Goal: Contribute content

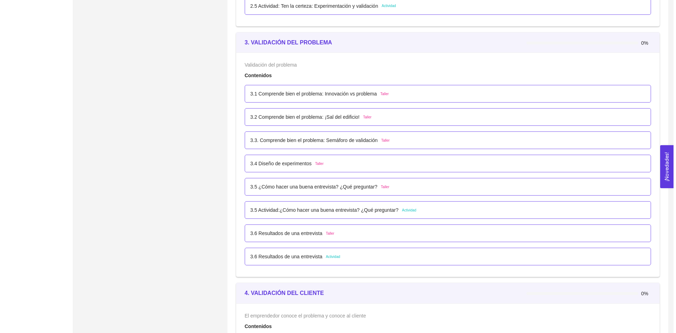
scroll to position [856, 0]
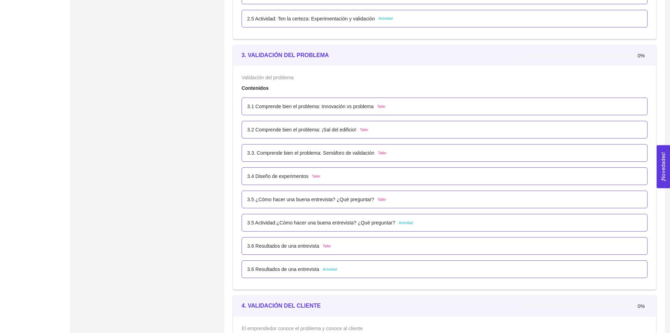
click at [342, 199] on p "3.5 ¿Cómo hacer una buena entrevista? ¿Qué preguntar?" at bounding box center [310, 199] width 127 height 8
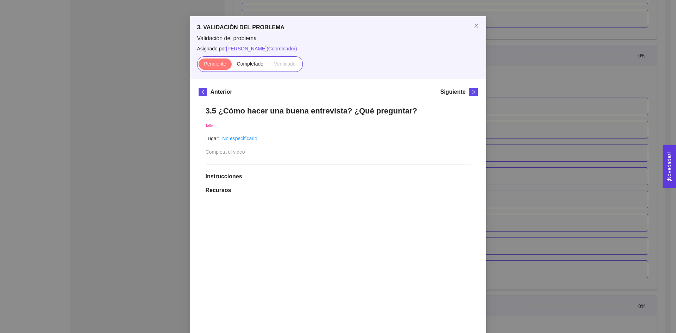
scroll to position [35, 0]
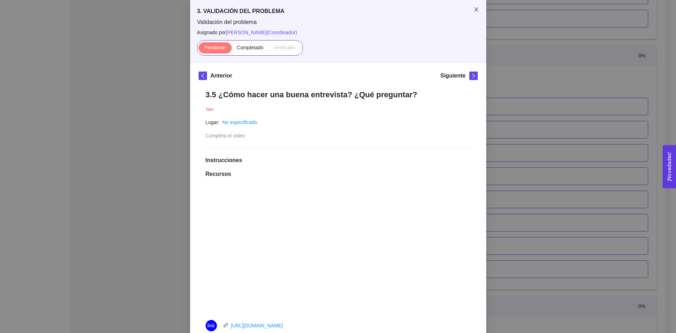
click at [477, 12] on span "Close" at bounding box center [476, 10] width 20 height 20
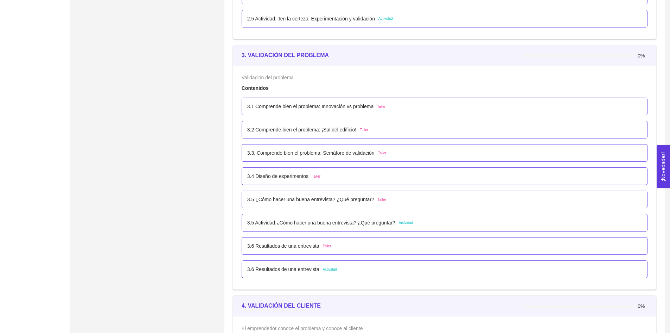
click at [386, 219] on p "3.5 Actividad:¿Cómo hacer una buena entrevista? ¿Qué preguntar?" at bounding box center [321, 223] width 148 height 8
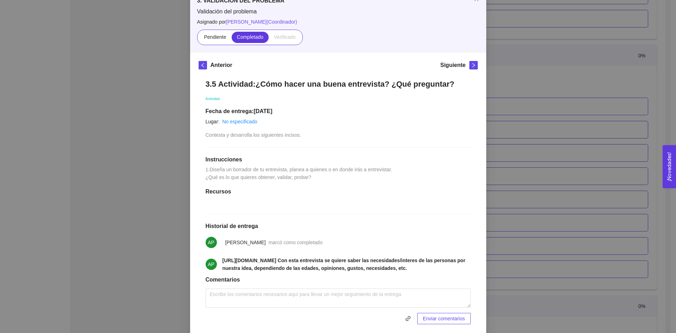
scroll to position [91, 0]
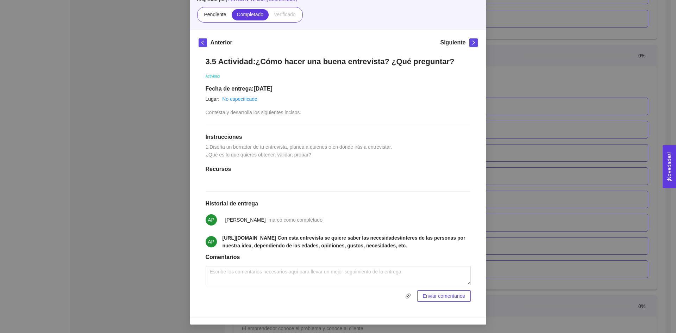
click at [367, 254] on h1 "Comentarios" at bounding box center [337, 256] width 265 height 7
click at [367, 248] on strong "https://forms.gle/yoP6oEPpU26JuQVc7 Con esta entrevista se quiere saber las nec…" at bounding box center [343, 241] width 243 height 13
drag, startPoint x: 368, startPoint y: 242, endPoint x: 364, endPoint y: 243, distance: 4.1
drag, startPoint x: 364, startPoint y: 243, endPoint x: 329, endPoint y: 252, distance: 36.2
click at [329, 252] on li "AP https://forms.gle/yoP6oEPpU26JuQVc7 Con esta entrevista se quiere saber las …" at bounding box center [337, 241] width 265 height 24
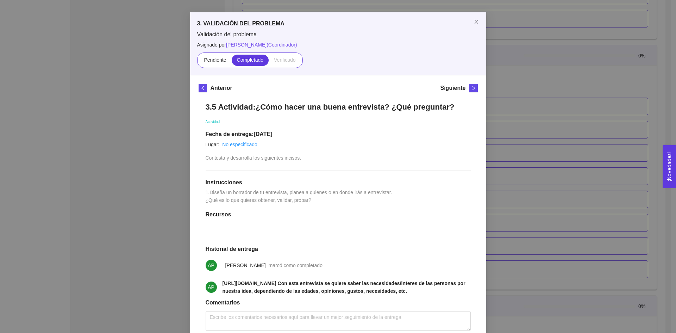
scroll to position [21, 0]
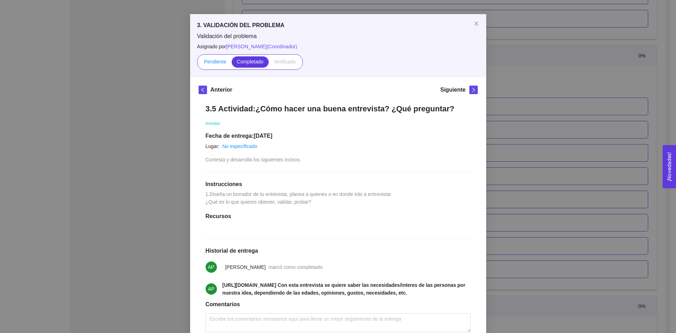
click at [222, 64] on span "Pendiente" at bounding box center [215, 62] width 22 height 6
click at [198, 63] on input "Pendiente" at bounding box center [198, 63] width 0 height 0
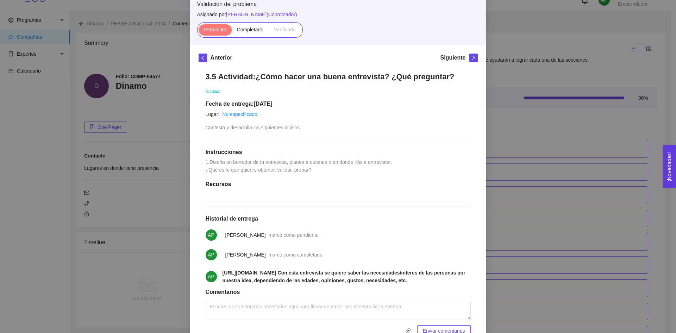
scroll to position [41, 0]
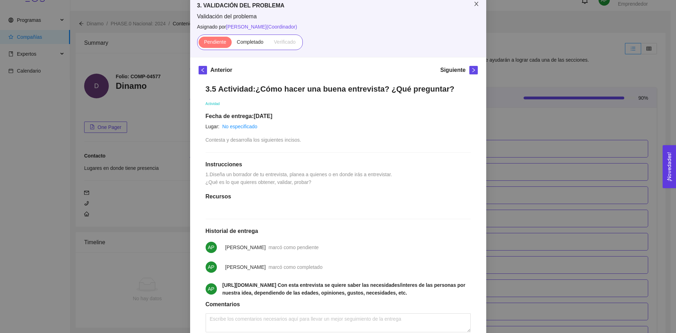
click at [473, 6] on icon "close" at bounding box center [476, 4] width 6 height 6
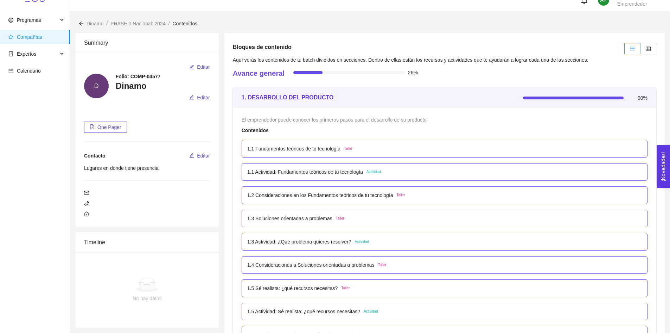
click at [341, 242] on p "1.3 Actividad: ¿Qué problema quieres resolver?" at bounding box center [299, 242] width 104 height 8
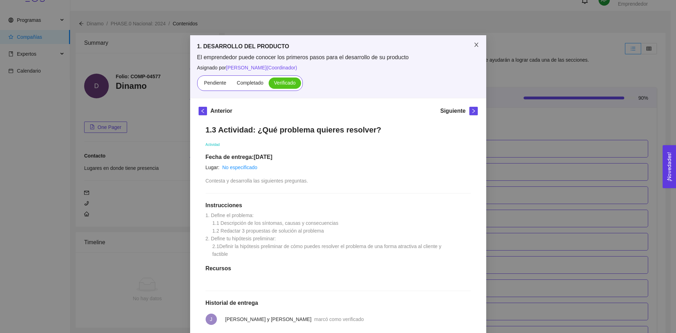
click at [473, 43] on icon "close" at bounding box center [476, 45] width 6 height 6
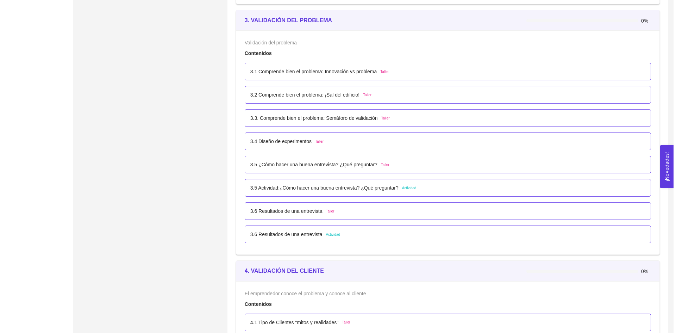
scroll to position [891, 0]
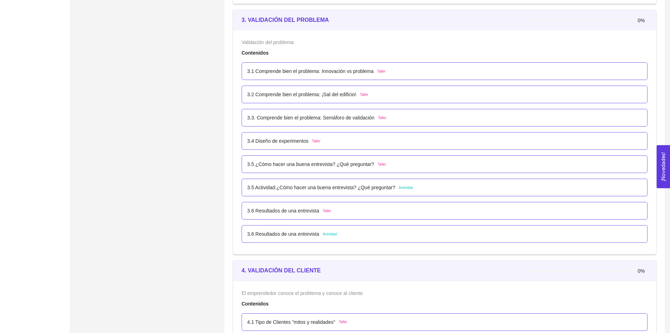
click at [322, 164] on p "3.5 ¿Cómo hacer una buena entrevista? ¿Qué preguntar?" at bounding box center [310, 164] width 127 height 8
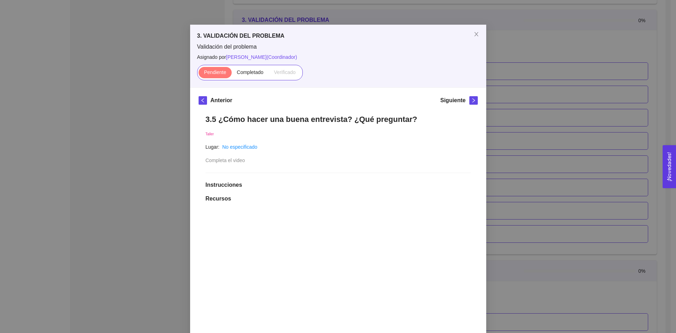
scroll to position [0, 0]
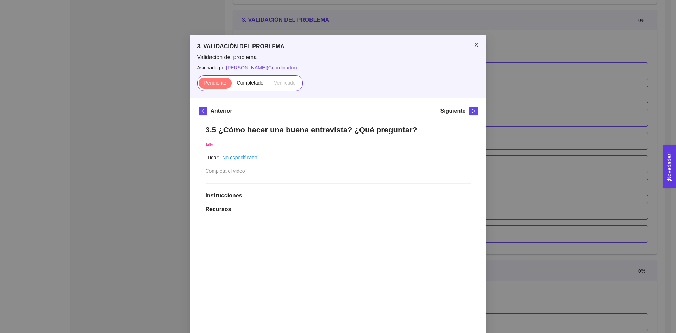
click at [481, 43] on span "Close" at bounding box center [476, 45] width 20 height 20
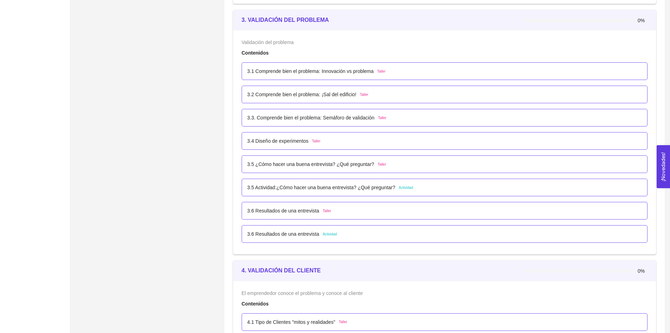
click at [412, 185] on div "3.5 Actividad:¿Cómo hacer una buena entrevista? ¿Qué preguntar? Actividad" at bounding box center [444, 187] width 395 height 8
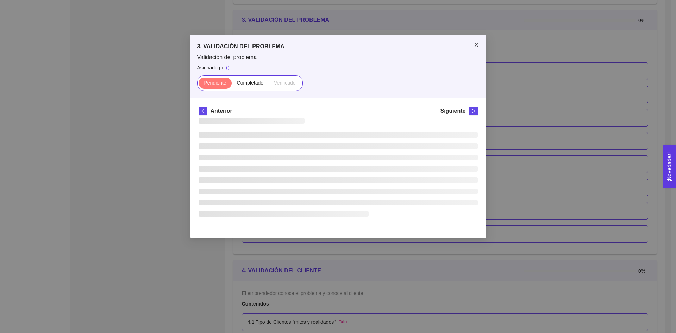
click at [472, 44] on span "Close" at bounding box center [476, 45] width 20 height 20
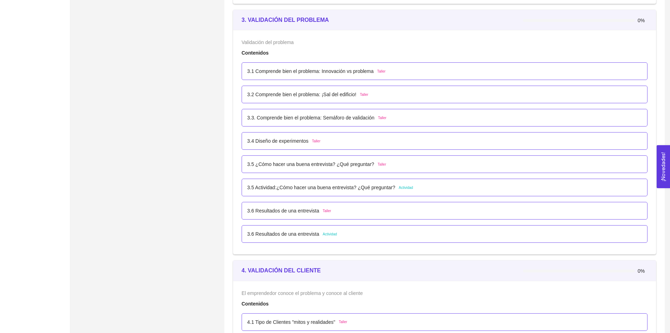
click at [367, 164] on p "3.5 ¿Cómo hacer una buena entrevista? ¿Qué preguntar?" at bounding box center [310, 164] width 127 height 8
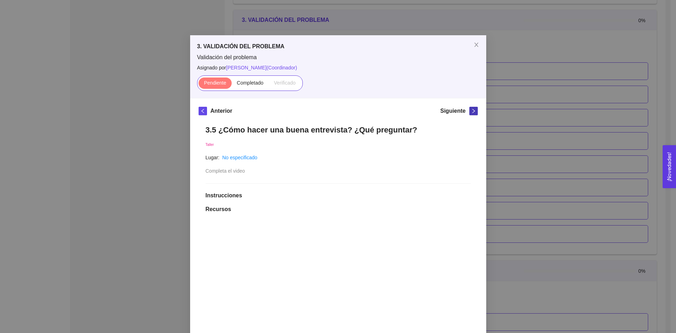
click at [469, 113] on button "button" at bounding box center [473, 111] width 8 height 8
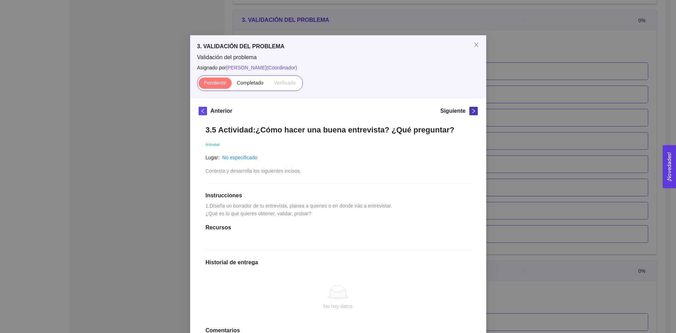
scroll to position [35, 0]
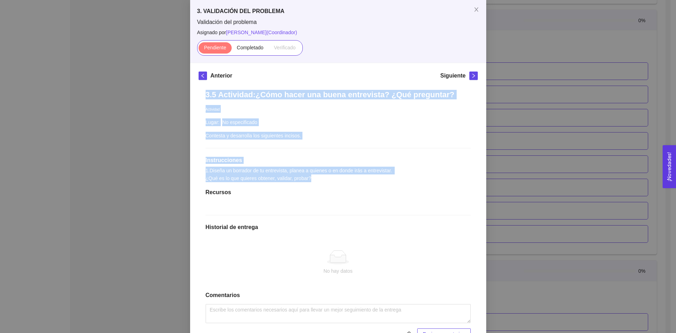
drag, startPoint x: 200, startPoint y: 91, endPoint x: 346, endPoint y: 185, distance: 173.7
click at [346, 185] on div "3.5 Actividad:¿Cómo hacer una buena entrevista? ¿Qué preguntar? Actividad Lugar…" at bounding box center [337, 215] width 279 height 264
copy div "3.5 Actividad:¿Cómo hacer una buena entrevista? ¿Qué preguntar? Actividad Lugar…"
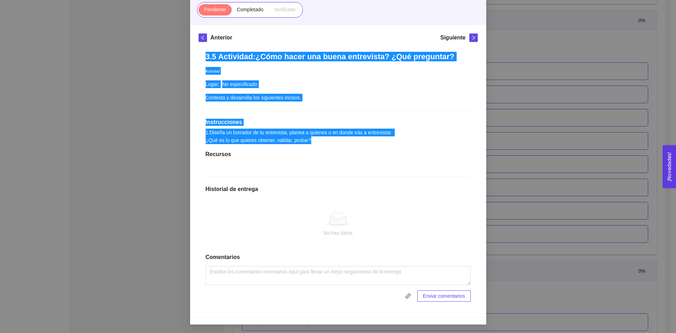
scroll to position [61, 0]
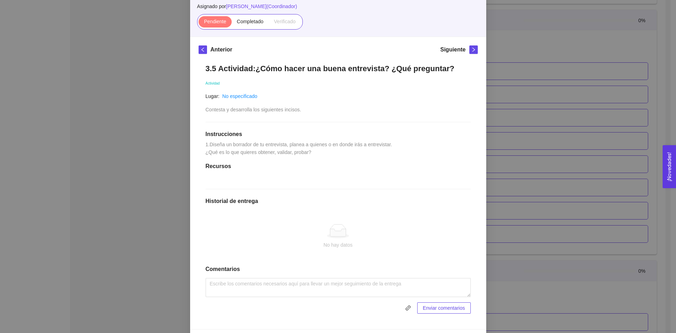
click at [416, 174] on div "3.5 Actividad:¿Cómo hacer una buena entrevista? ¿Qué preguntar? Actividad Lugar…" at bounding box center [337, 189] width 279 height 264
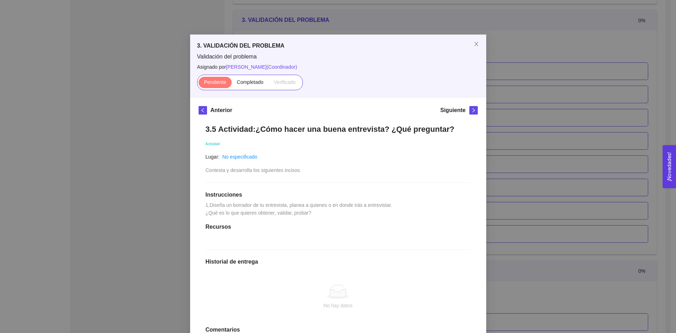
scroll to position [0, 0]
click at [471, 41] on span "Close" at bounding box center [476, 45] width 20 height 20
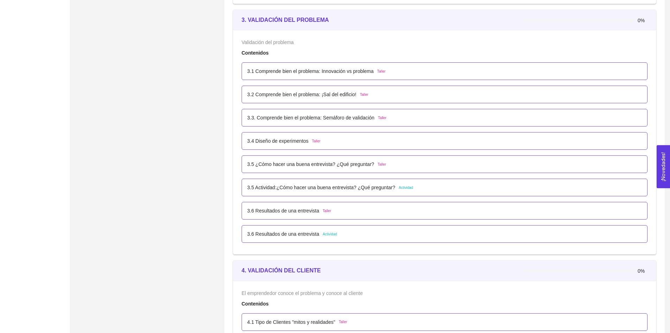
click at [355, 228] on div "3.6 Resultados de una entrevista Actividad" at bounding box center [445, 234] width 406 height 18
click at [345, 232] on div "3.6 Resultados de una entrevista Actividad" at bounding box center [444, 234] width 395 height 8
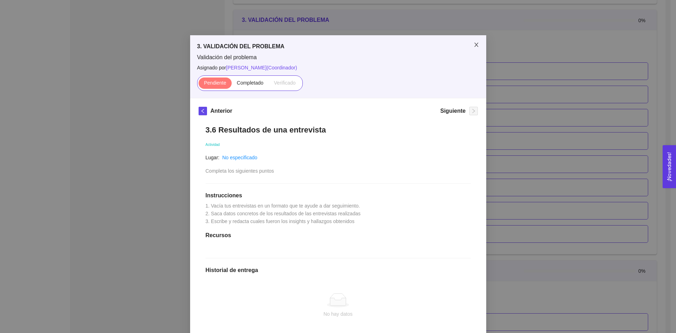
click at [469, 44] on span "Close" at bounding box center [476, 45] width 20 height 20
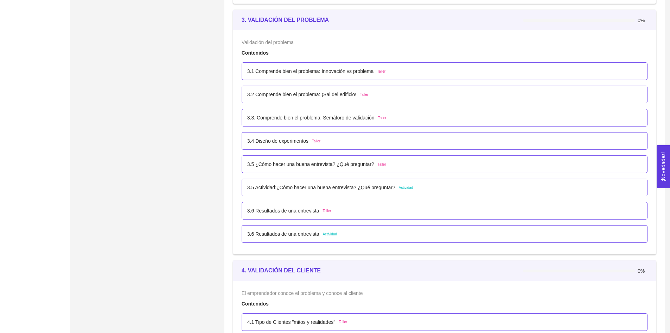
click at [409, 187] on span "Actividad" at bounding box center [406, 188] width 14 height 6
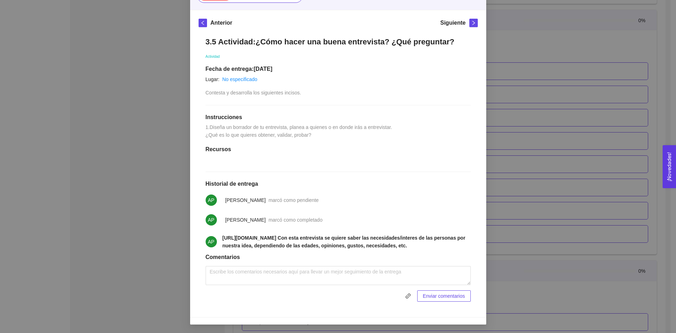
scroll to position [106, 0]
click at [318, 283] on textarea at bounding box center [337, 275] width 265 height 19
paste textarea "1. Borrador de la entrevista a) Objetivo de la entrevista: Obtener información …"
type textarea "1. Borrador de la entrevista a) Objetivo de la entrevista: Obtener información …"
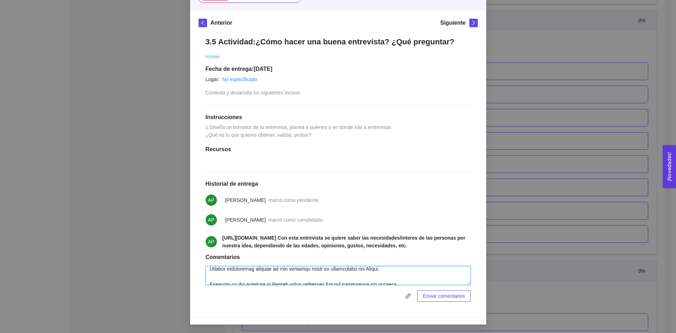
scroll to position [35, 0]
click at [311, 280] on textarea at bounding box center [337, 275] width 265 height 19
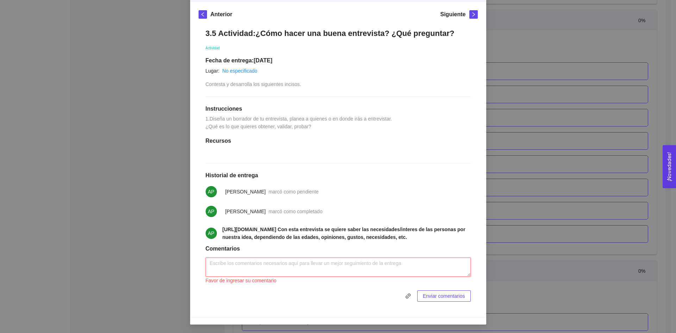
click at [275, 276] on textarea at bounding box center [337, 266] width 265 height 19
paste textarea "1. Borrador de la entrevista a) Objetivo de la entrevista: -Obtener información…"
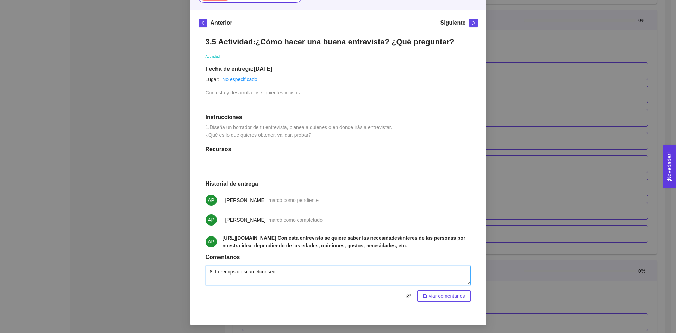
click at [418, 281] on textarea at bounding box center [337, 275] width 265 height 19
drag, startPoint x: 281, startPoint y: 286, endPoint x: 356, endPoint y: 280, distance: 75.5
click at [356, 280] on textarea at bounding box center [337, 275] width 265 height 19
click at [343, 285] on textarea at bounding box center [337, 275] width 265 height 19
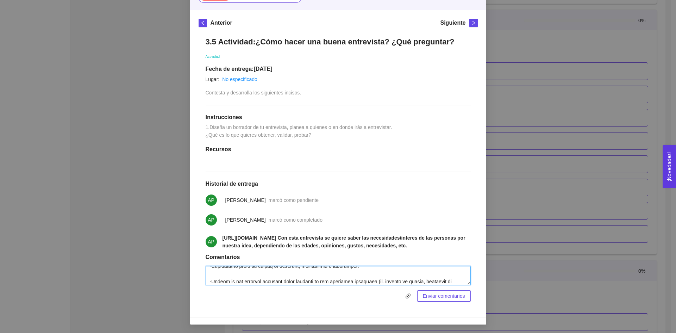
scroll to position [75, 0]
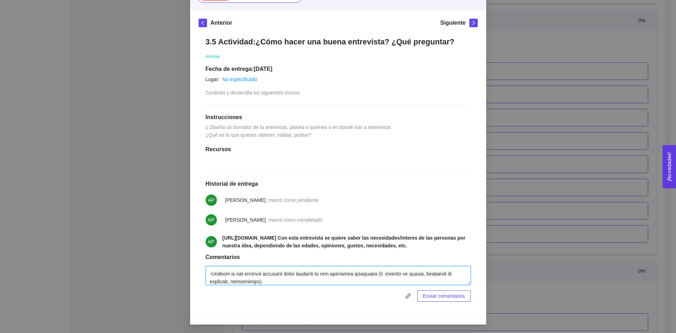
drag, startPoint x: 267, startPoint y: 287, endPoint x: 360, endPoint y: 280, distance: 93.5
click at [360, 280] on textarea at bounding box center [337, 275] width 265 height 19
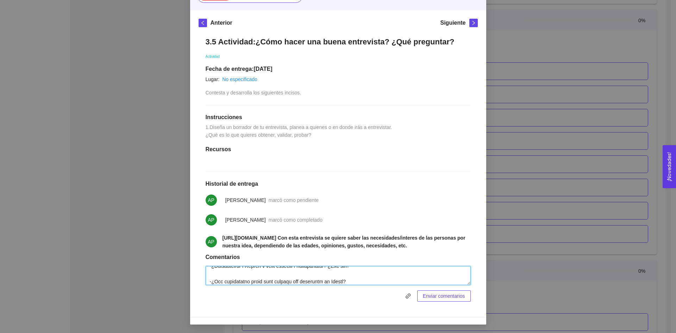
scroll to position [308, 0]
type textarea "1. Borrador de la entrevista a) Objetivo de la entrevista: -Obtener información…"
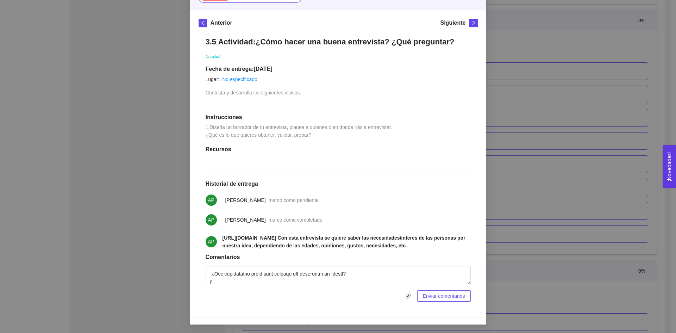
click at [439, 299] on span "Enviar comentarios" at bounding box center [444, 296] width 42 height 8
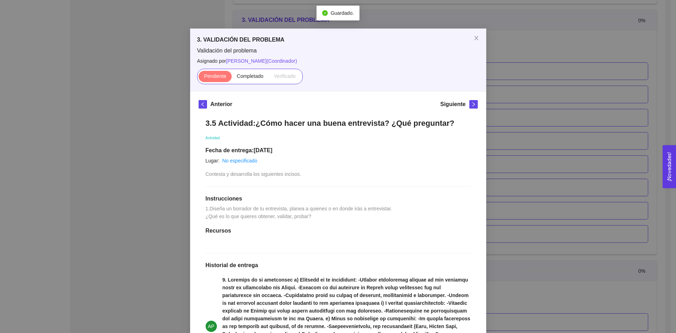
scroll to position [0, 0]
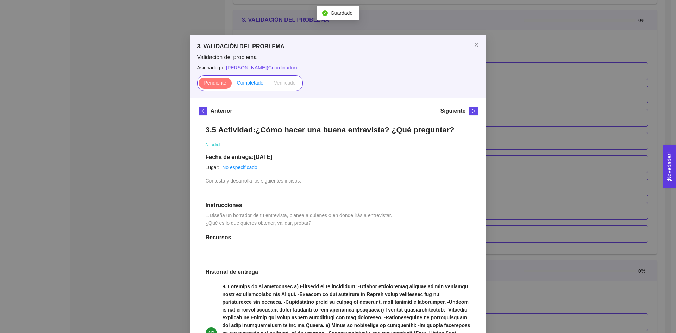
click at [246, 84] on span "Completado" at bounding box center [250, 83] width 27 height 6
click at [232, 84] on input "Completado" at bounding box center [232, 84] width 0 height 0
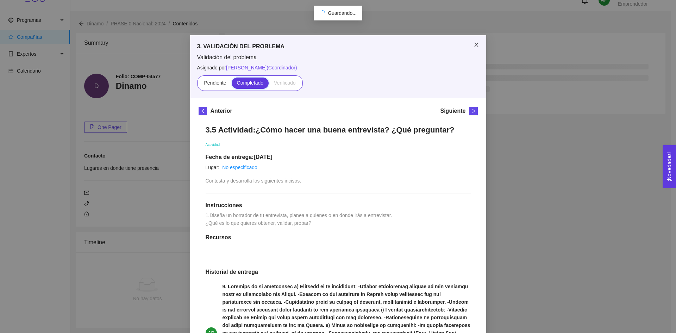
scroll to position [891, 0]
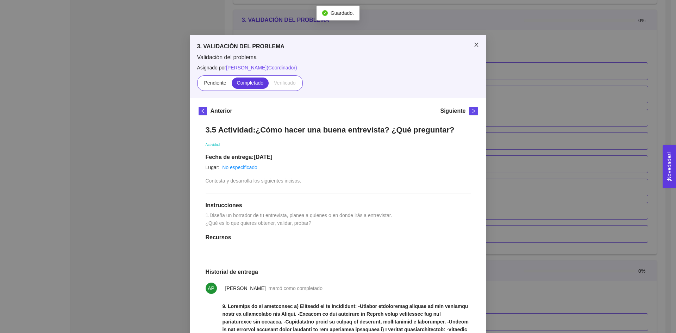
click at [473, 44] on icon "close" at bounding box center [476, 45] width 6 height 6
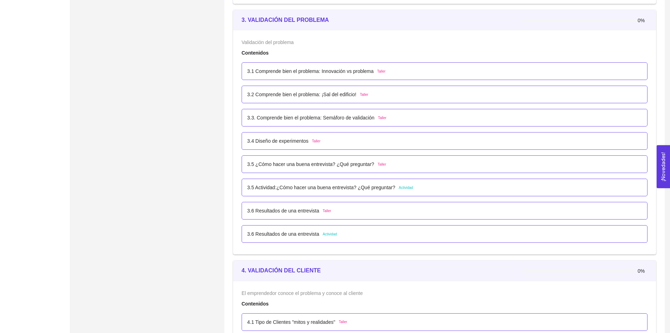
click at [345, 232] on div "3.6 Resultados de una entrevista Actividad" at bounding box center [444, 234] width 395 height 8
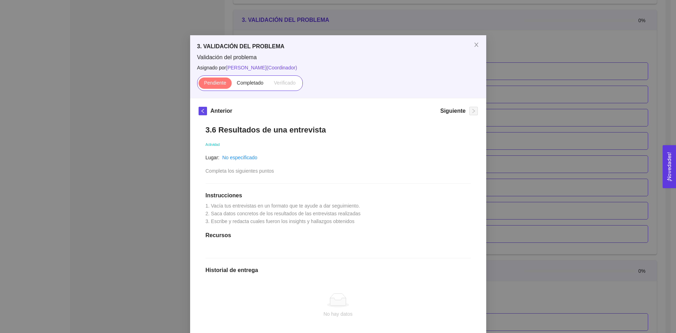
click at [229, 177] on div "3.6 Resultados de una entrevista Actividad Lugar: No especificado Completa los …" at bounding box center [337, 253] width 279 height 271
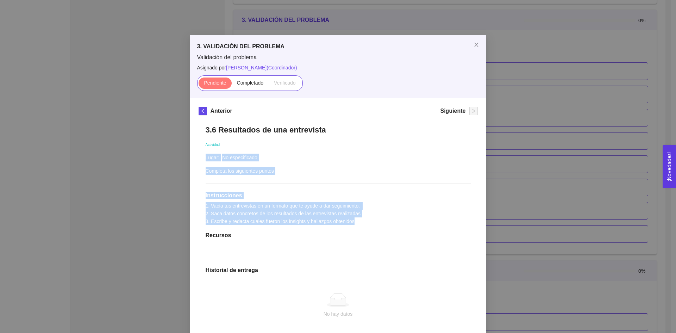
drag, startPoint x: 200, startPoint y: 166, endPoint x: 355, endPoint y: 222, distance: 164.3
click at [355, 222] on div "3.6 Resultados de una entrevista Actividad Lugar: No especificado Completa los …" at bounding box center [337, 253] width 279 height 271
copy div "Lugar: No especificado Completa los siguientes puntos Instrucciones 1. Vacía tu…"
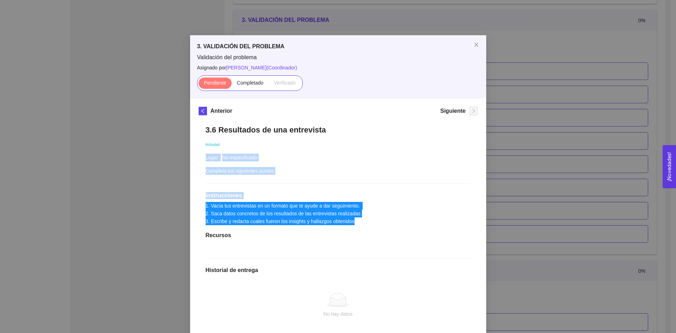
click at [356, 222] on div "3.6 Resultados de una entrevista Actividad Lugar: No especificado Completa los …" at bounding box center [337, 253] width 279 height 271
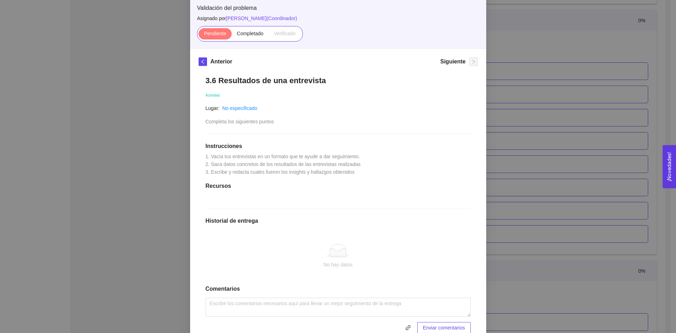
scroll to position [0, 0]
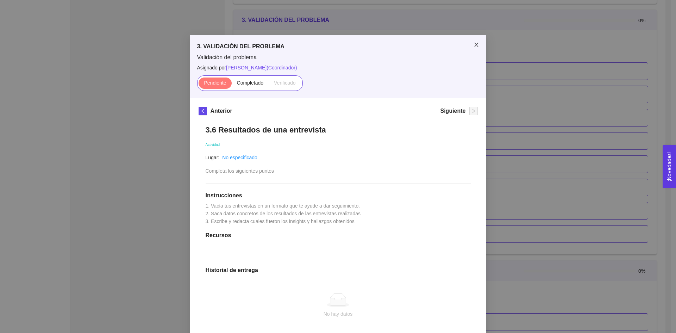
click at [473, 40] on span "Close" at bounding box center [476, 45] width 20 height 20
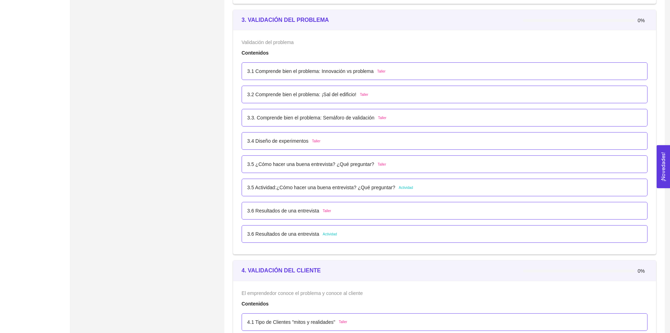
click at [339, 234] on div "3.6 Resultados de una entrevista Actividad" at bounding box center [444, 234] width 395 height 8
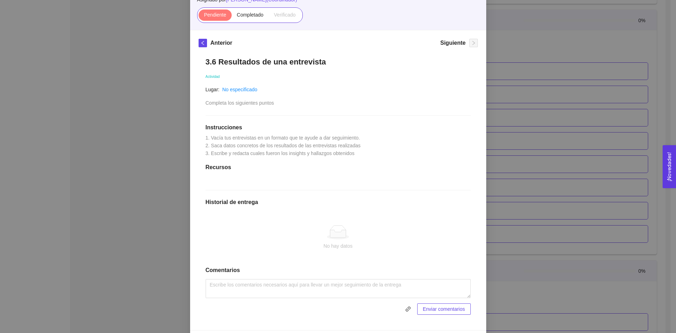
scroll to position [81, 0]
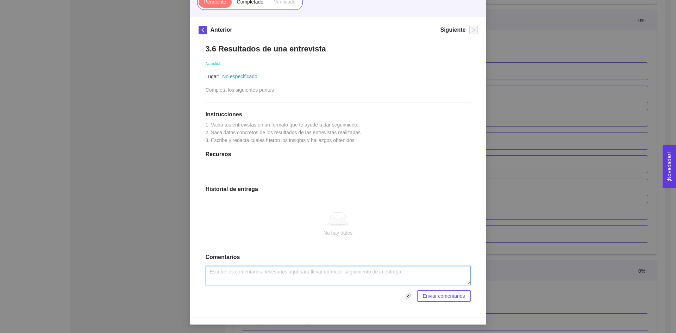
click at [293, 270] on textarea at bounding box center [337, 275] width 265 height 19
type textarea "En base a la encuesta (del link) ya realizada se obtuvieron los datos."
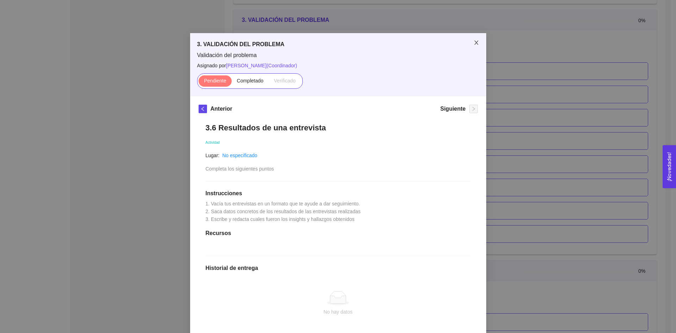
scroll to position [0, 0]
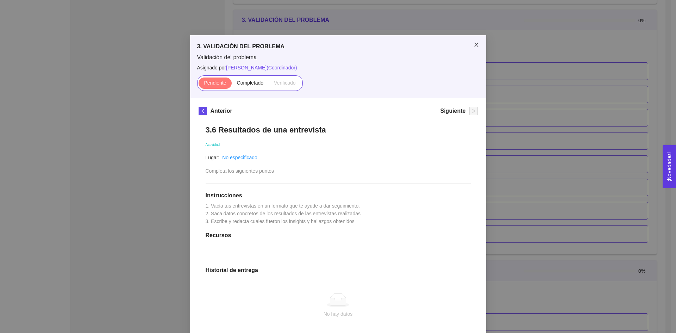
click at [474, 46] on icon "close" at bounding box center [476, 45] width 4 height 4
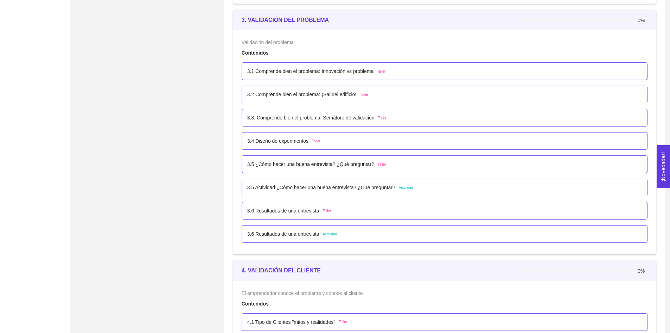
click at [346, 74] on p "3.1 Comprende bien el problema: Innovación vs problema" at bounding box center [310, 71] width 127 height 8
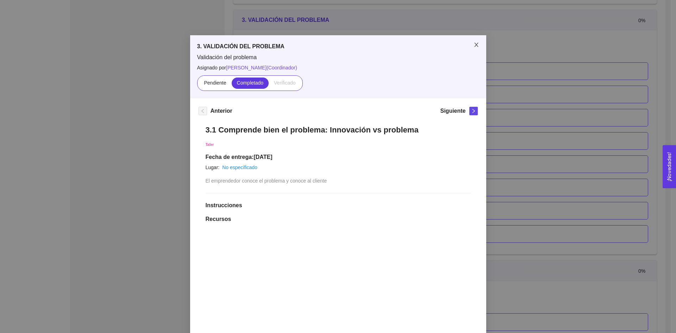
drag, startPoint x: 473, startPoint y: 47, endPoint x: 451, endPoint y: 72, distance: 34.2
click at [473, 48] on span "Close" at bounding box center [476, 45] width 20 height 20
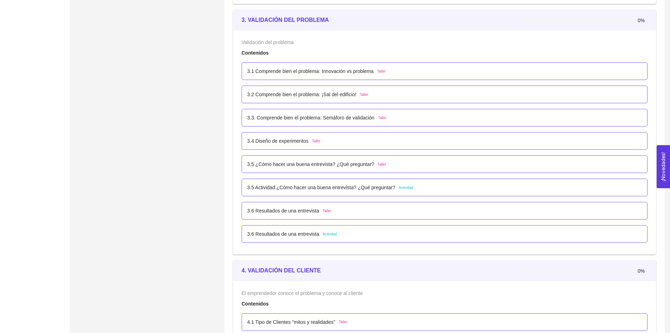
click at [328, 96] on p "3.2 Comprende bien el problema: ¡Sal del edificio!" at bounding box center [301, 94] width 109 height 8
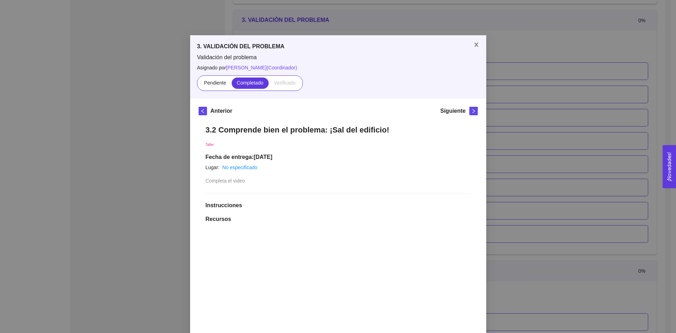
click at [471, 49] on span "Close" at bounding box center [476, 45] width 20 height 20
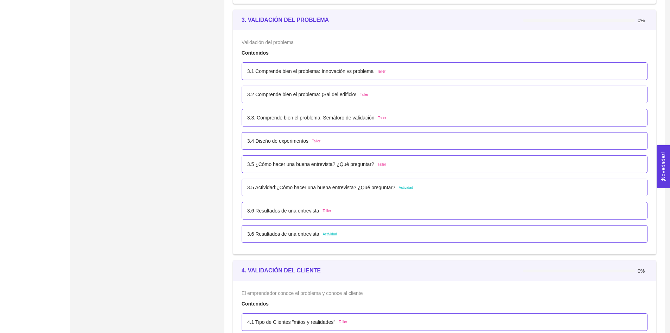
click at [320, 116] on p "3.3. Comprende bien el problema: Semáforo de validación" at bounding box center [310, 118] width 127 height 8
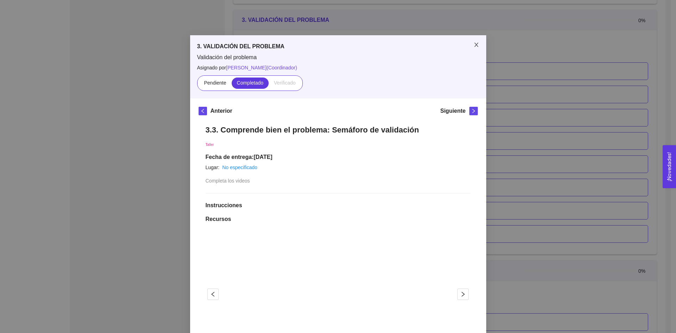
click at [474, 44] on icon "close" at bounding box center [476, 45] width 4 height 4
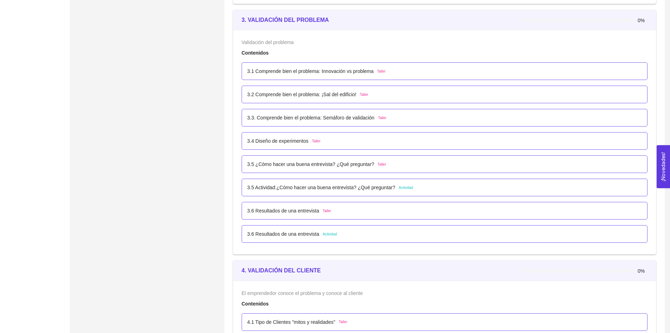
click at [313, 114] on p "3.3. Comprende bien el problema: Semáforo de validación" at bounding box center [310, 118] width 127 height 8
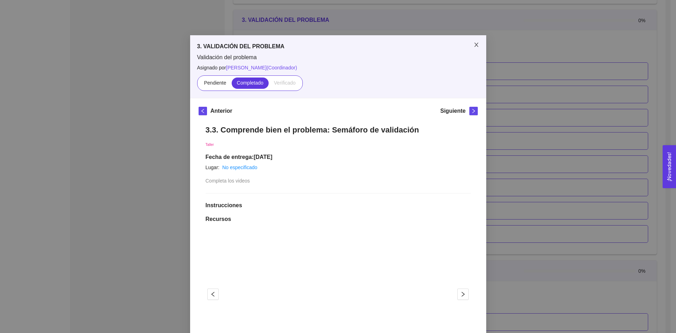
click at [475, 39] on span "Close" at bounding box center [476, 45] width 20 height 20
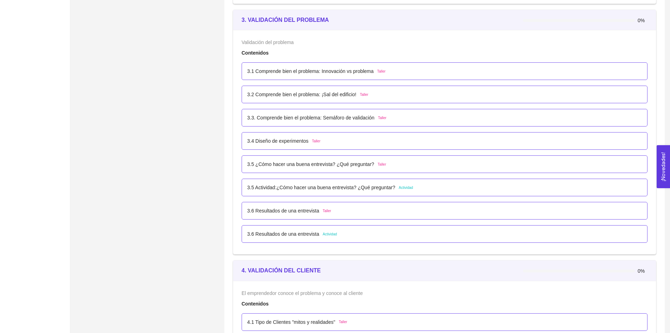
click at [287, 140] on p "3.4 Diseño de experimentos" at bounding box center [277, 141] width 61 height 8
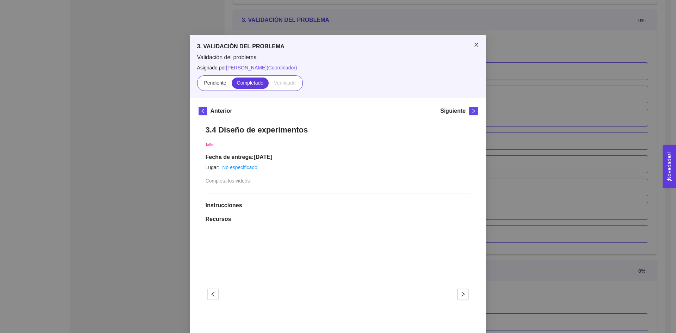
click at [474, 45] on icon "close" at bounding box center [476, 45] width 4 height 4
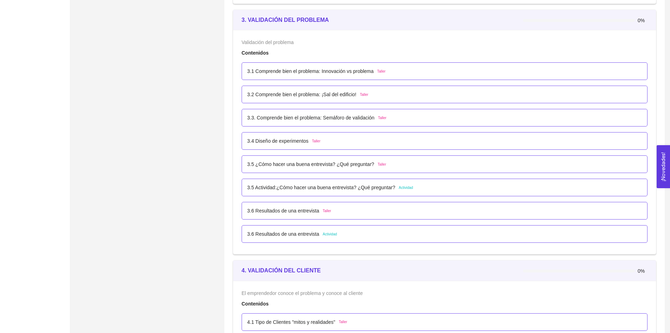
click at [318, 163] on p "3.5 ¿Cómo hacer una buena entrevista? ¿Qué preguntar?" at bounding box center [310, 164] width 127 height 8
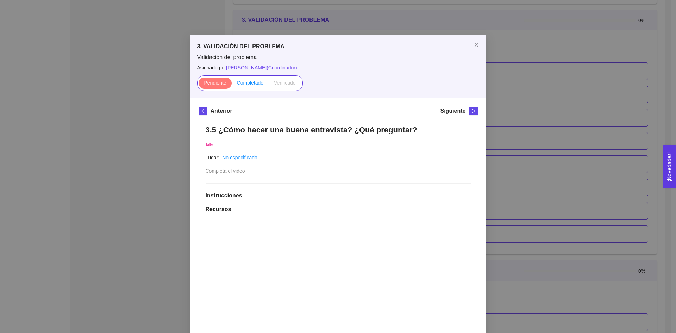
click at [256, 84] on span "Completado" at bounding box center [250, 83] width 27 height 6
click at [232, 84] on input "Completado" at bounding box center [232, 84] width 0 height 0
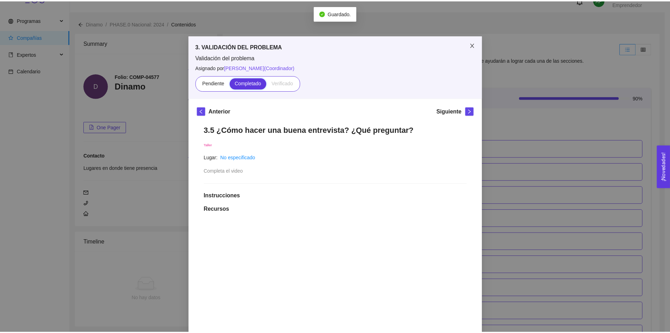
scroll to position [891, 0]
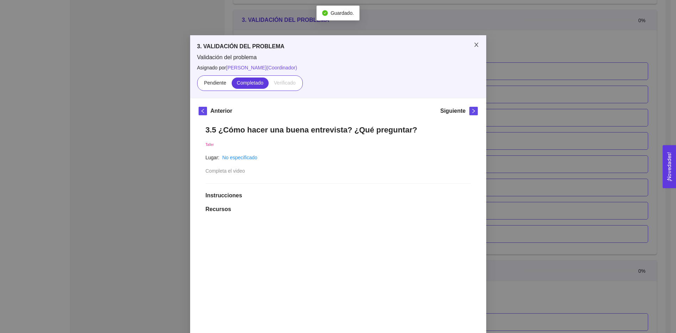
click at [473, 45] on icon "close" at bounding box center [476, 45] width 6 height 6
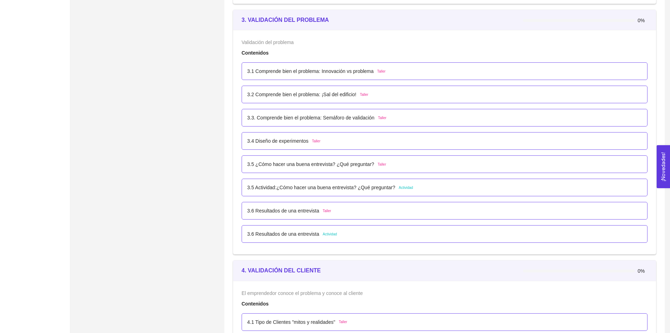
click at [281, 141] on p "3.4 Diseño de experimentos" at bounding box center [277, 141] width 61 height 8
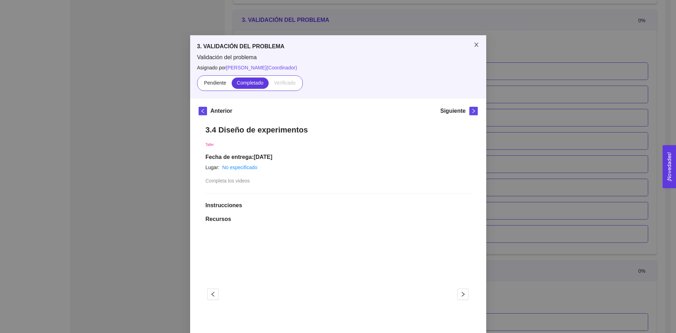
click at [468, 50] on span "Close" at bounding box center [476, 45] width 20 height 20
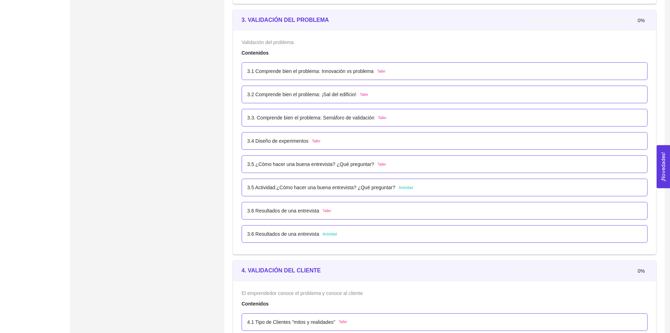
click at [296, 164] on p "3.5 ¿Cómo hacer una buena entrevista? ¿Qué preguntar?" at bounding box center [310, 164] width 127 height 8
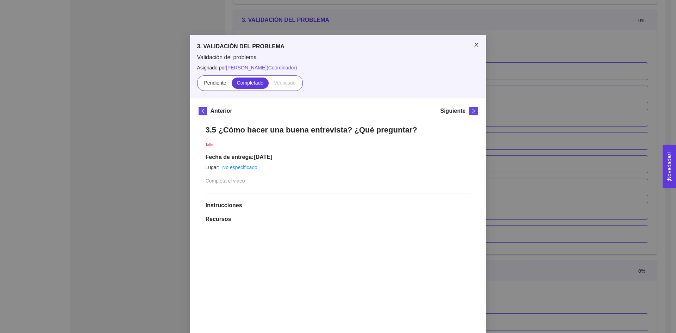
click at [473, 46] on icon "close" at bounding box center [476, 45] width 6 height 6
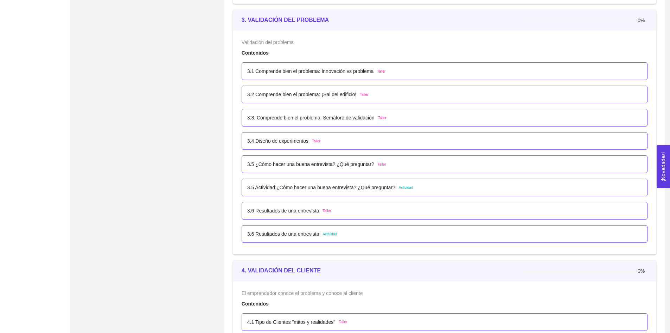
click at [314, 187] on p "3.5 Actividad:¿Cómo hacer una buena entrevista? ¿Qué preguntar?" at bounding box center [321, 187] width 148 height 8
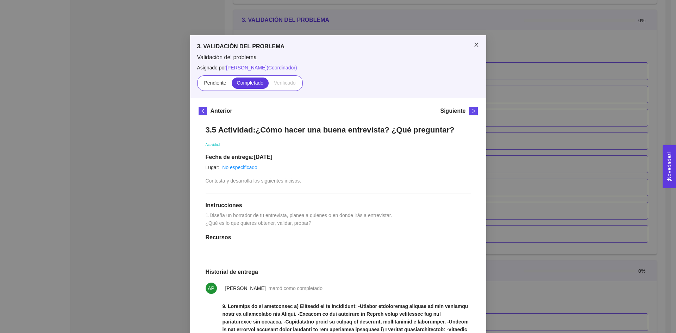
click at [473, 46] on icon "close" at bounding box center [476, 45] width 6 height 6
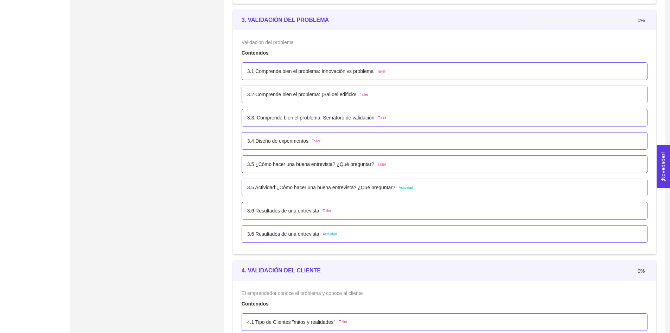
click at [289, 209] on p "3.6 Resultados de una entrevista" at bounding box center [283, 211] width 72 height 8
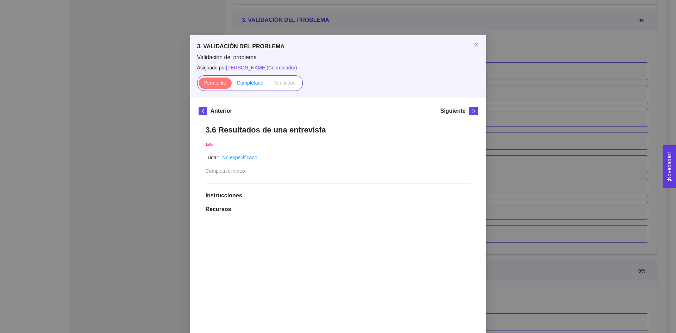
click at [244, 84] on span "Completado" at bounding box center [250, 83] width 27 height 6
click at [232, 84] on input "Completado" at bounding box center [232, 84] width 0 height 0
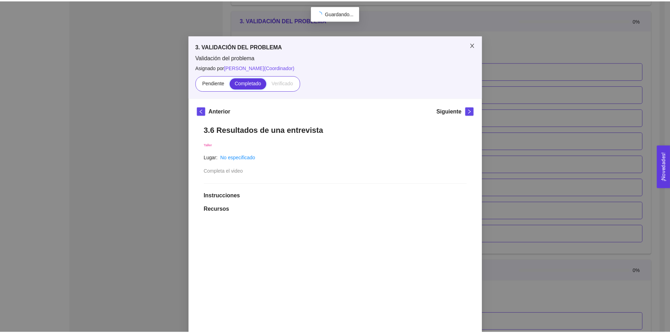
scroll to position [11, 0]
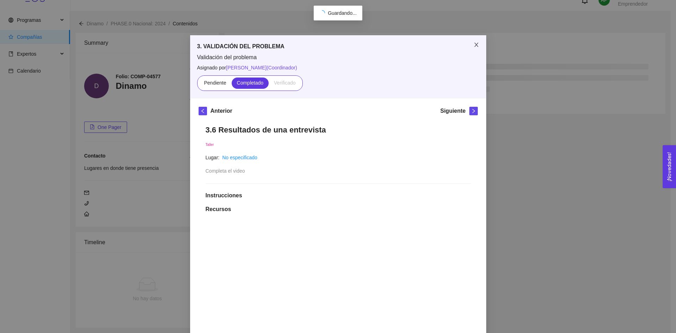
click at [470, 44] on span "Close" at bounding box center [476, 45] width 20 height 20
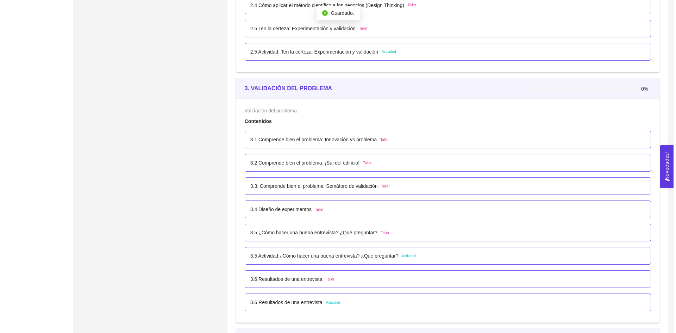
scroll to position [891, 0]
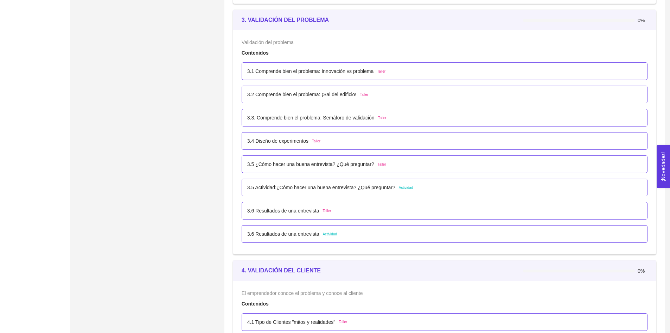
click at [274, 235] on p "3.6 Resultados de una entrevista" at bounding box center [283, 234] width 72 height 8
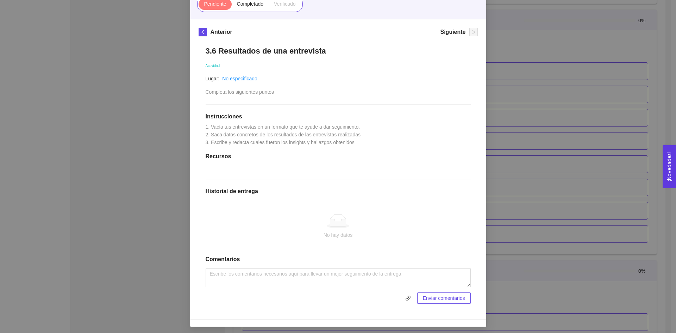
scroll to position [81, 0]
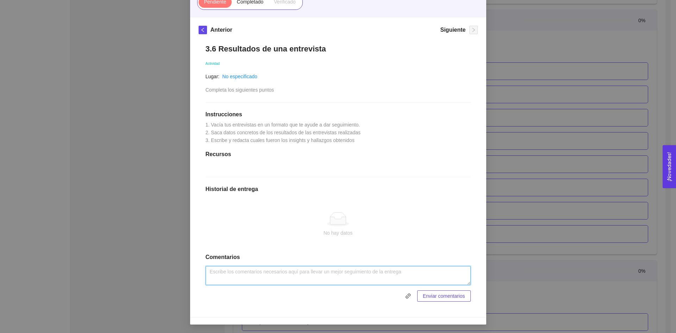
click at [295, 276] on textarea at bounding box center [337, 275] width 265 height 19
click at [269, 274] on textarea at bounding box center [337, 275] width 265 height 19
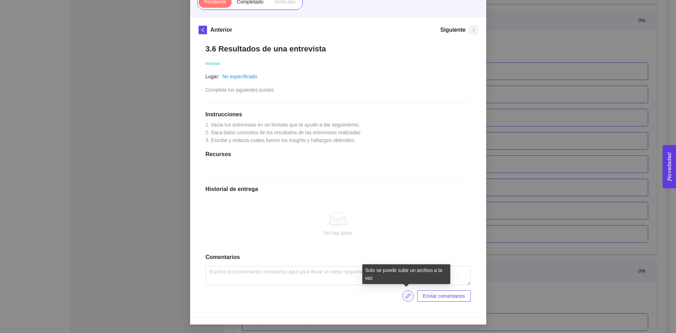
click at [405, 296] on icon "link" at bounding box center [408, 296] width 6 height 6
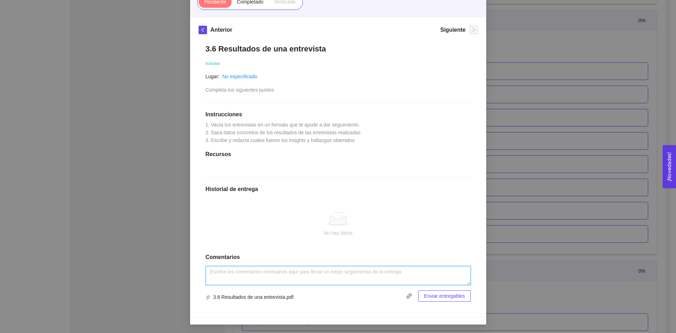
click at [258, 267] on textarea at bounding box center [337, 275] width 265 height 19
type textarea "s"
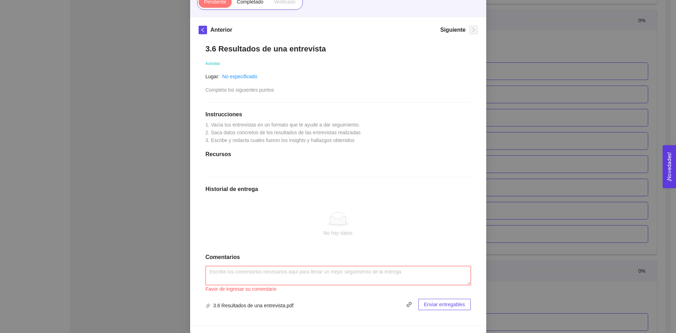
type textarea "s"
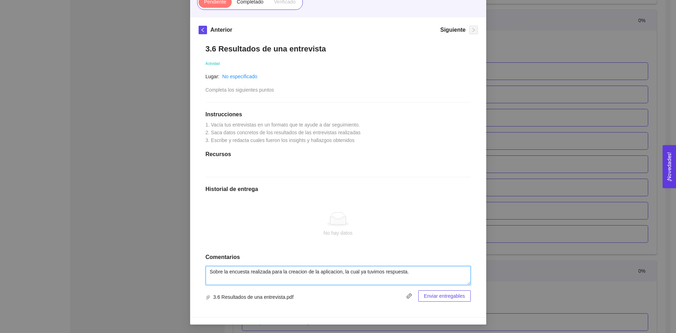
click at [379, 273] on textarea "Sobre la encuesta realizada para la creacion de la aplicacion, la cual ya tuvim…" at bounding box center [337, 275] width 265 height 19
click at [408, 272] on textarea "Sobre la encuesta realizada para la creacion de la aplicacion, la cual ya tuvim…" at bounding box center [337, 275] width 265 height 19
click at [405, 278] on textarea "Sobre la encuesta realizada para la creacion de la aplicacion, la cual ya tuvim…" at bounding box center [337, 275] width 265 height 19
type textarea "Sobre la encuesta realizada para la creacion de la aplicacion, la cual ya tuvim…"
click at [449, 295] on span "Enviar entregables" at bounding box center [444, 296] width 41 height 8
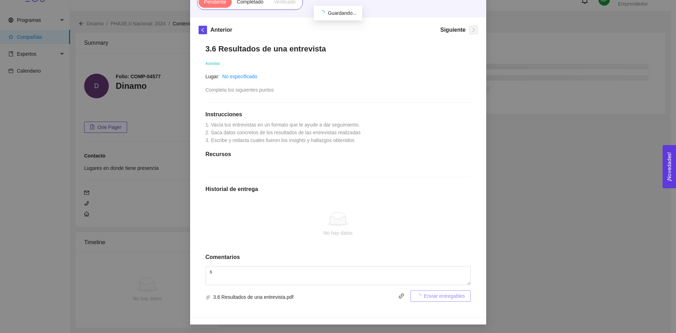
scroll to position [891, 0]
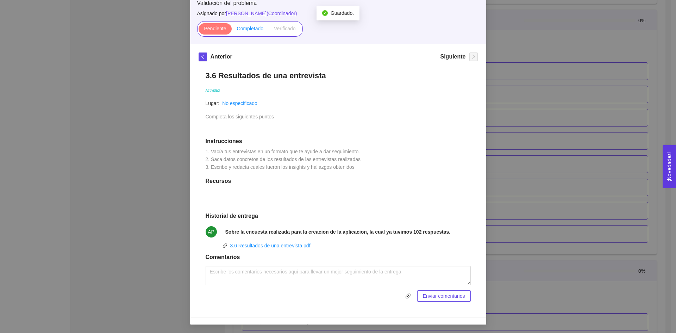
click at [247, 29] on span "Completado" at bounding box center [250, 29] width 27 height 6
click at [232, 30] on input "Completado" at bounding box center [232, 30] width 0 height 0
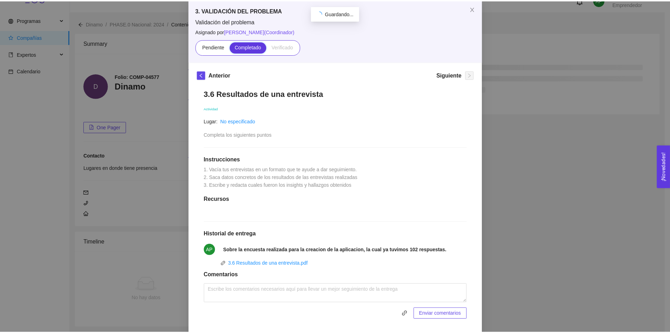
scroll to position [19, 0]
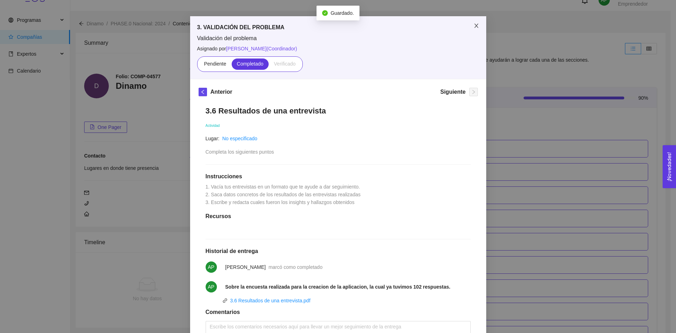
click at [469, 23] on span "Close" at bounding box center [476, 26] width 20 height 20
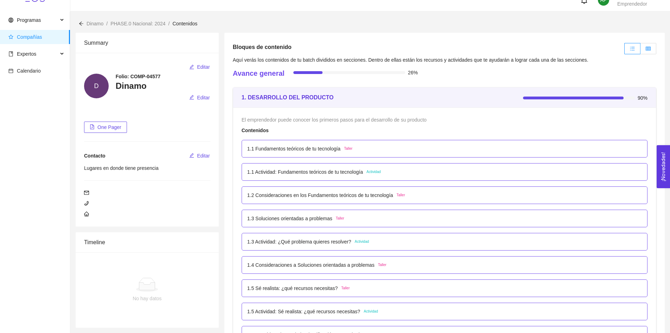
click at [648, 47] on icon "table" at bounding box center [648, 48] width 5 height 5
click at [641, 50] on input "radio" at bounding box center [641, 50] width 0 height 0
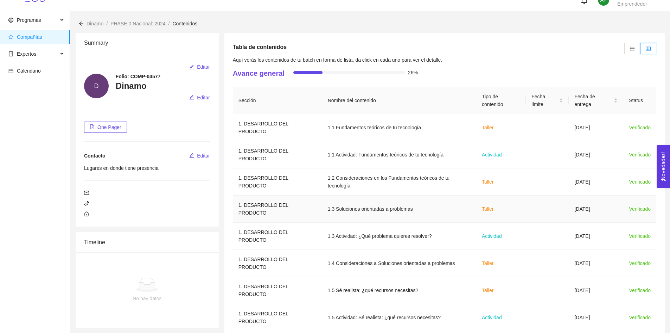
scroll to position [15, 0]
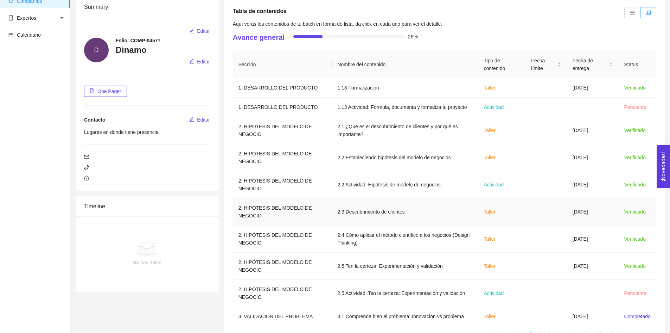
scroll to position [77, 0]
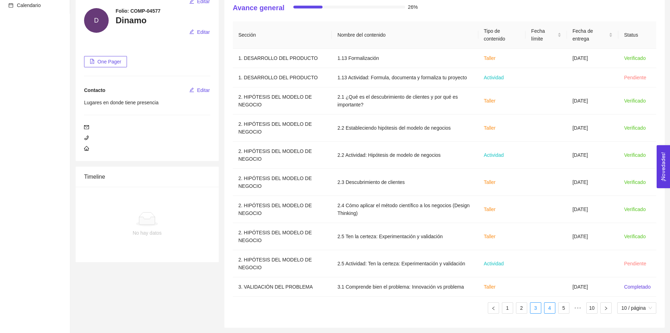
click at [547, 307] on link "4" at bounding box center [550, 307] width 11 height 11
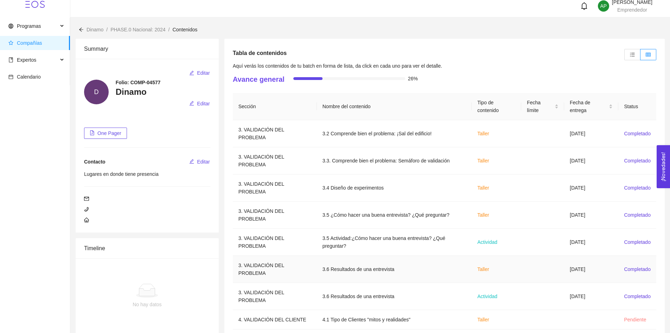
scroll to position [0, 0]
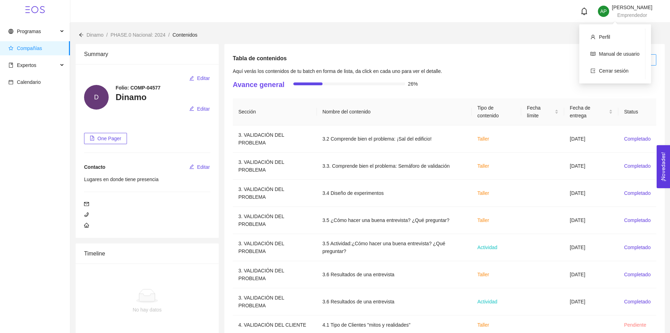
click at [628, 6] on span "Ana Paulina Villegas Treviño" at bounding box center [632, 8] width 40 height 6
click at [617, 68] on span "Cerrar sesión" at bounding box center [614, 71] width 30 height 6
click at [616, 70] on span "Cerrar sesión" at bounding box center [614, 71] width 30 height 6
click at [612, 10] on span "Ana Paulina Villegas Treviño" at bounding box center [632, 8] width 40 height 6
click at [397, 51] on div "Tabla de contenidos Aquí verás los contenidos de tu batch en forma de lista, da…" at bounding box center [444, 224] width 441 height 360
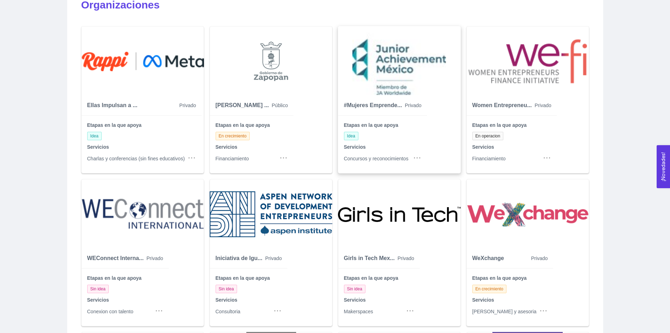
scroll to position [281, 0]
